Goal: Obtain resource: Obtain resource

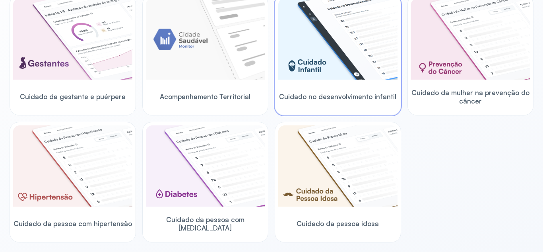
scroll to position [199, 0]
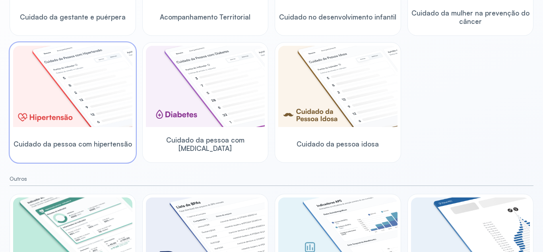
click at [44, 84] on img at bounding box center [72, 86] width 119 height 81
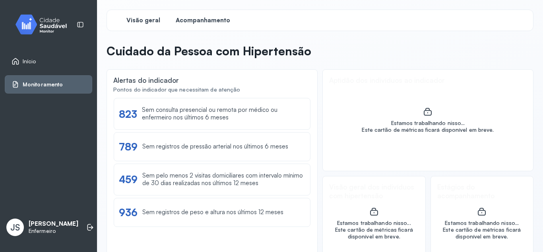
click at [206, 21] on span "Acompanhamento" at bounding box center [203, 21] width 54 height 8
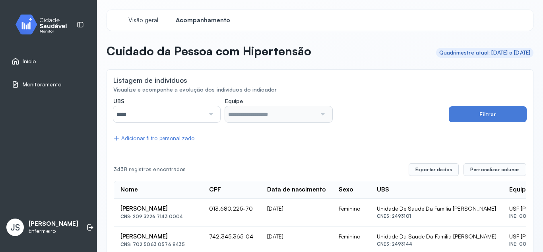
click at [209, 115] on div at bounding box center [210, 114] width 11 height 16
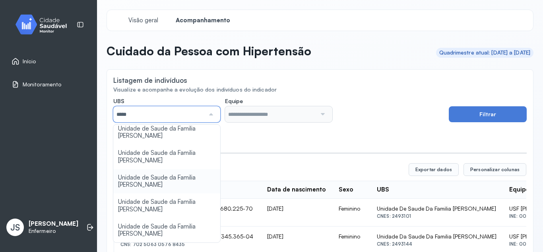
scroll to position [87, 0]
type input "*****"
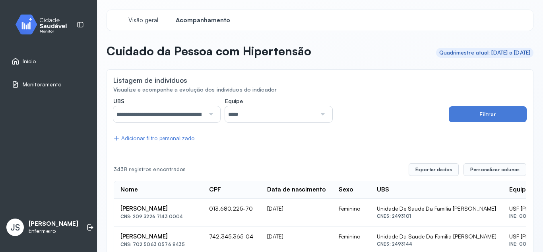
click at [322, 114] on div at bounding box center [321, 114] width 11 height 16
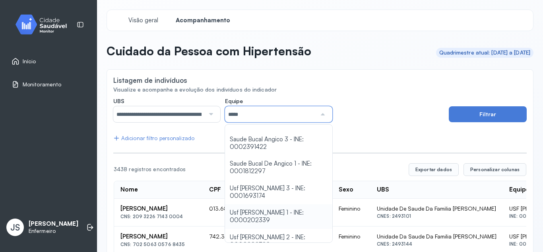
scroll to position [63, 0]
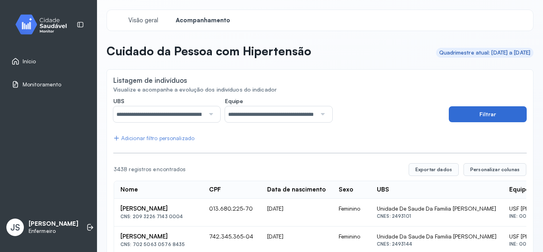
click at [487, 112] on button "Filtrar" at bounding box center [488, 114] width 78 height 16
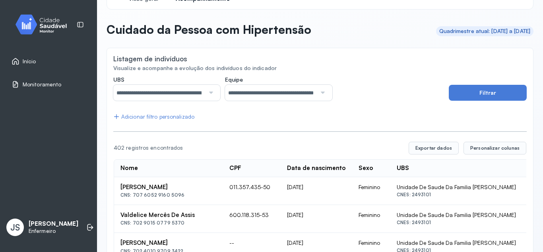
scroll to position [40, 0]
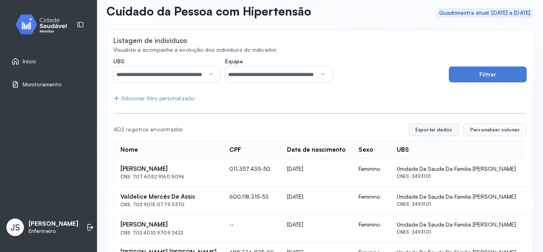
click at [440, 129] on button "Exportar dados" at bounding box center [434, 129] width 50 height 13
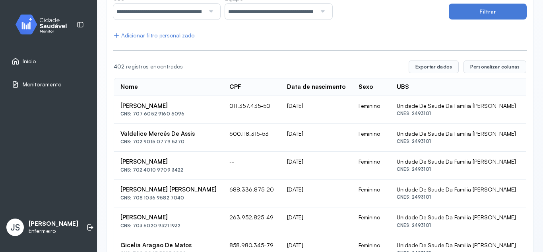
scroll to position [0, 0]
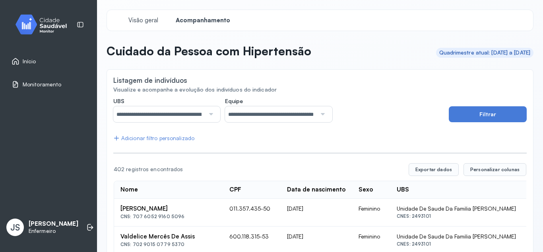
click at [145, 137] on div "Adicionar filtro personalizado" at bounding box center [153, 138] width 81 height 7
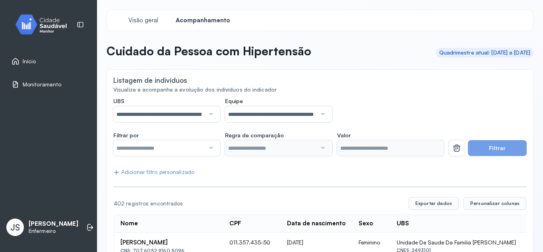
click at [211, 149] on div at bounding box center [210, 148] width 11 height 16
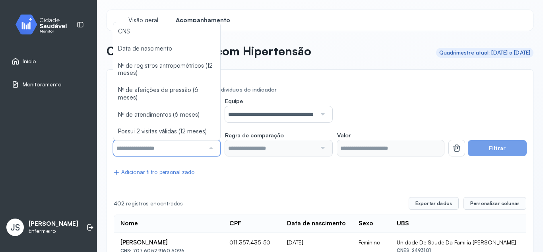
click at [323, 151] on div at bounding box center [321, 148] width 11 height 16
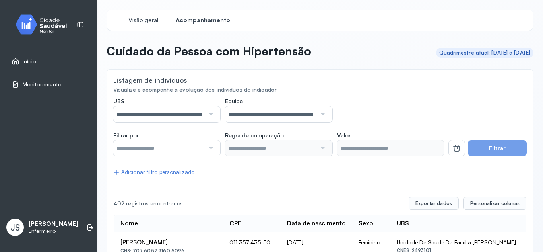
click at [319, 149] on div at bounding box center [321, 148] width 11 height 16
click at [36, 85] on span "Monitoramento" at bounding box center [42, 84] width 39 height 7
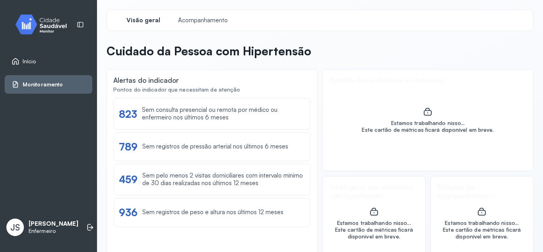
click at [24, 60] on span "Início" at bounding box center [30, 61] width 14 height 7
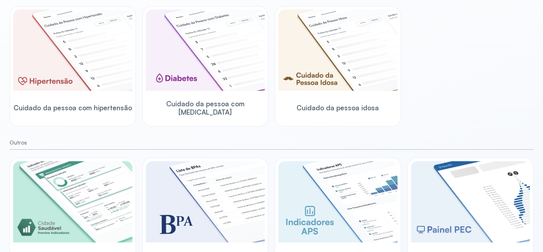
scroll to position [261, 0]
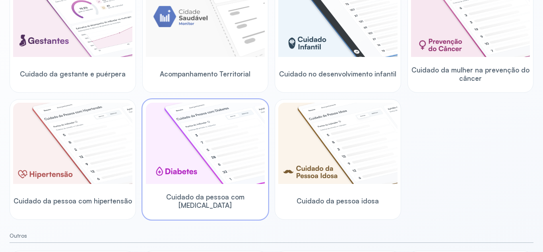
click at [207, 151] on img at bounding box center [205, 143] width 119 height 81
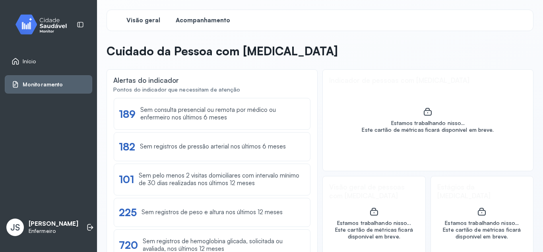
click at [202, 23] on span "Acompanhamento" at bounding box center [203, 21] width 54 height 8
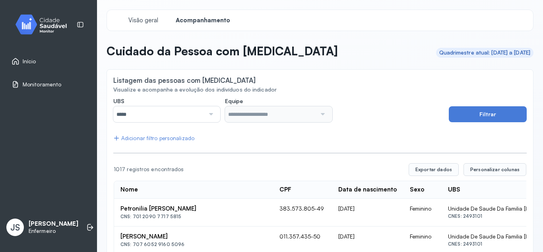
click at [206, 116] on div at bounding box center [210, 114] width 11 height 16
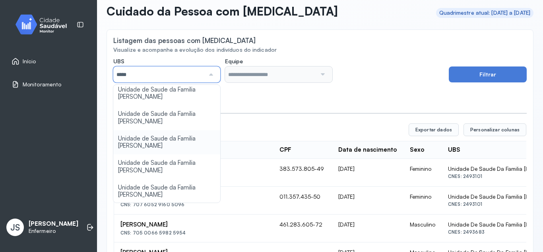
scroll to position [80, 0]
type input "*****"
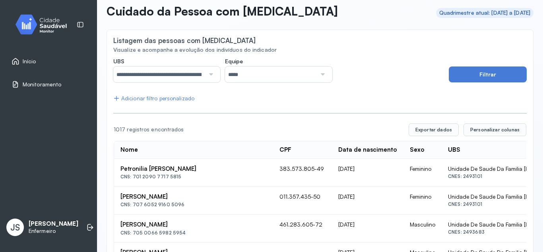
click at [320, 73] on div at bounding box center [321, 74] width 11 height 16
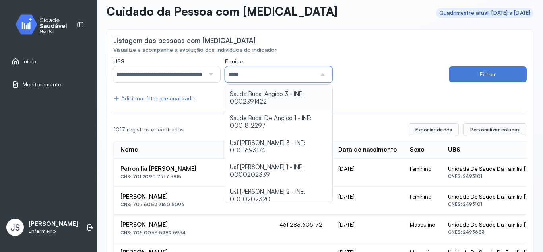
scroll to position [63, 0]
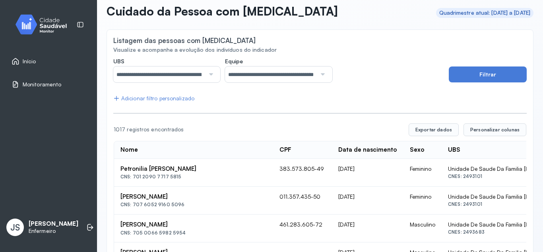
click at [481, 77] on button "Filtrar" at bounding box center [488, 74] width 78 height 16
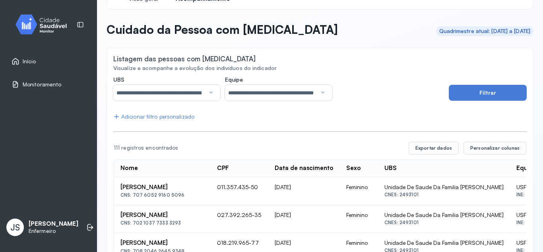
scroll to position [40, 0]
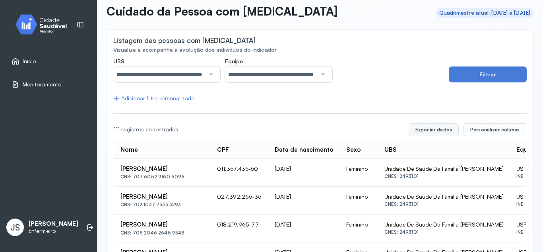
click at [436, 130] on button "Exportar dados" at bounding box center [434, 129] width 50 height 13
